Goal: Information Seeking & Learning: Learn about a topic

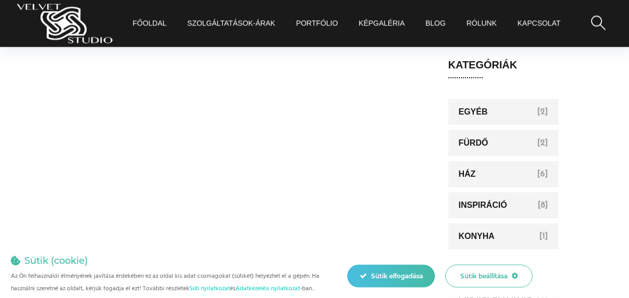
scroll to position [582, 0]
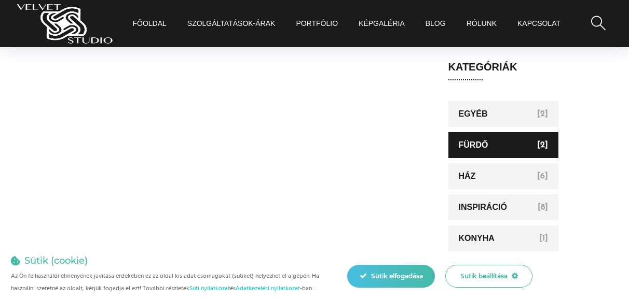
click at [477, 147] on link "Fürdő" at bounding box center [503, 145] width 111 height 26
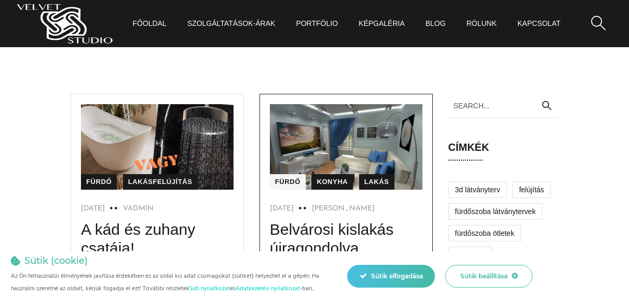
click at [286, 181] on link "Fürdő" at bounding box center [288, 182] width 36 height 16
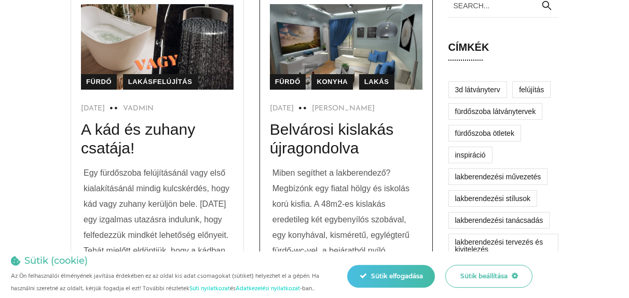
scroll to position [106, 0]
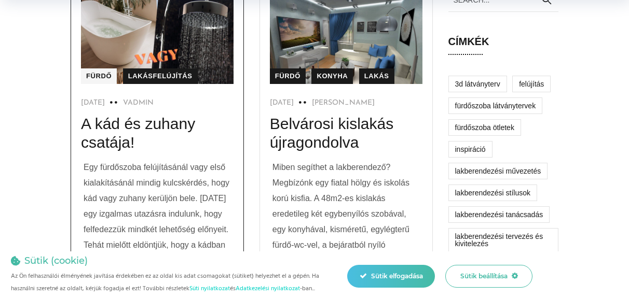
click at [101, 73] on link "Fürdő" at bounding box center [99, 77] width 36 height 16
